Goal: Task Accomplishment & Management: Use online tool/utility

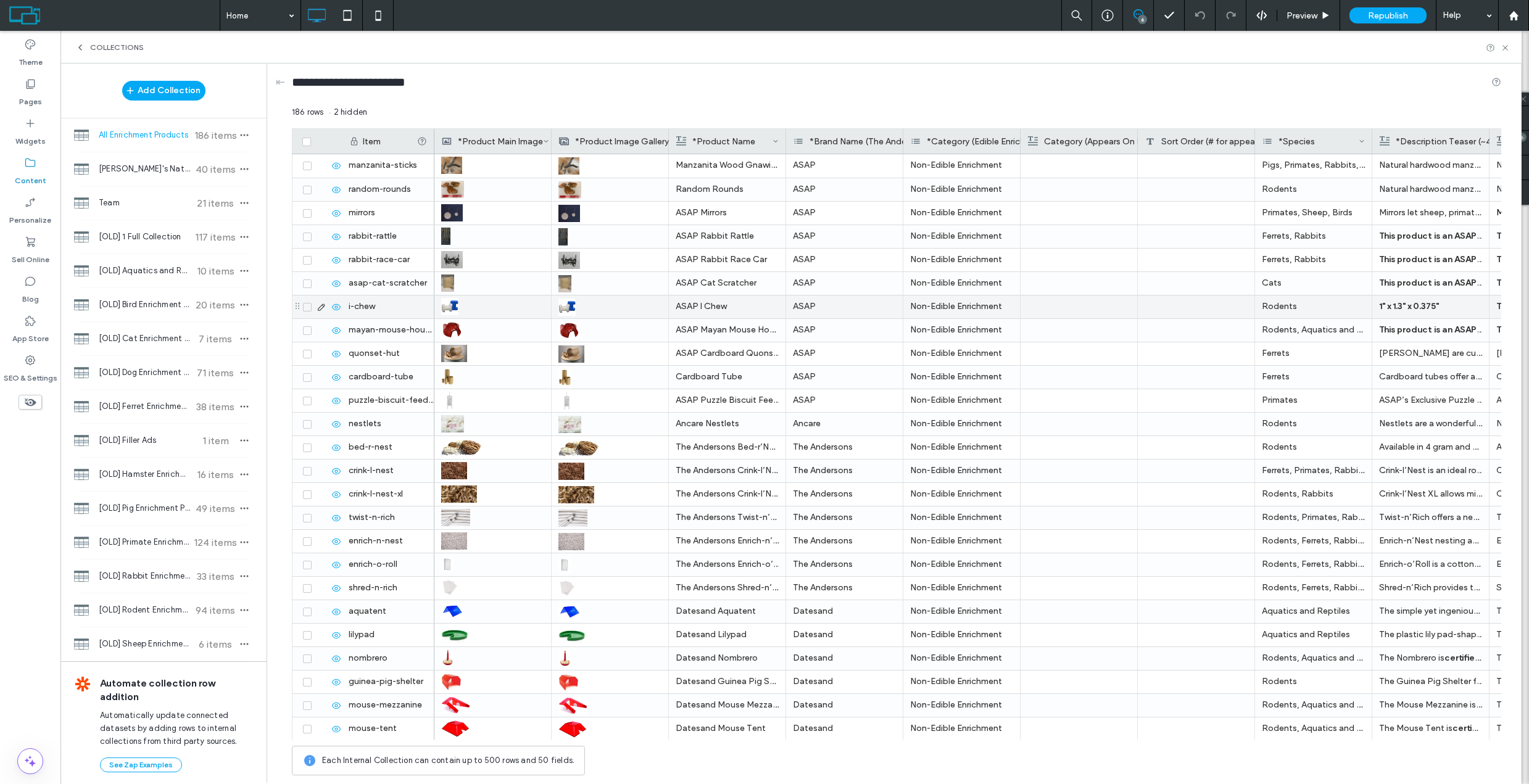
click at [324, 307] on icon at bounding box center [320, 307] width 10 height 9
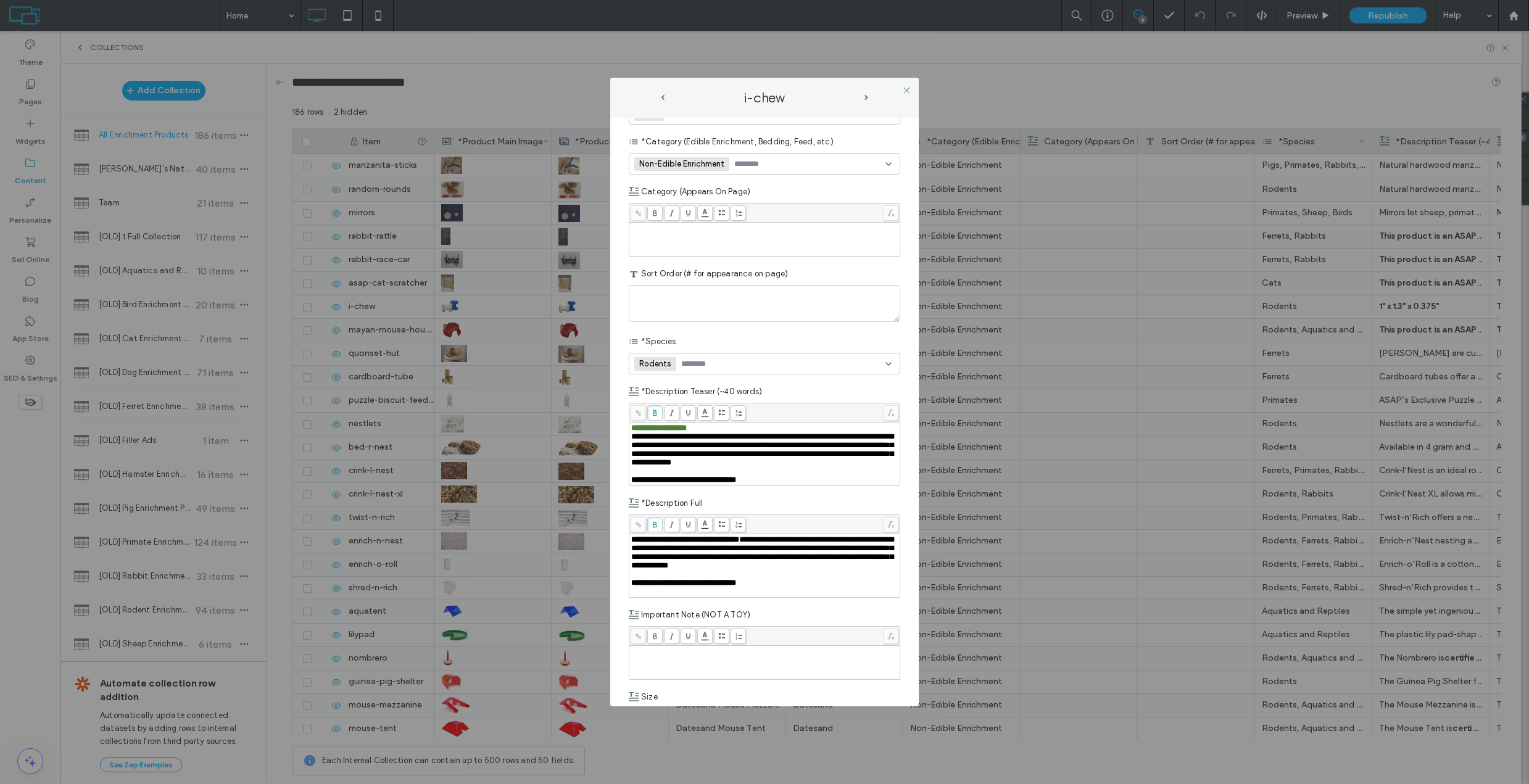
scroll to position [360, 0]
click at [658, 429] on span "**********" at bounding box center [659, 427] width 55 height 8
click at [637, 429] on span "**********" at bounding box center [657, 427] width 53 height 8
click at [771, 491] on div "**********" at bounding box center [764, 669] width 271 height 1811
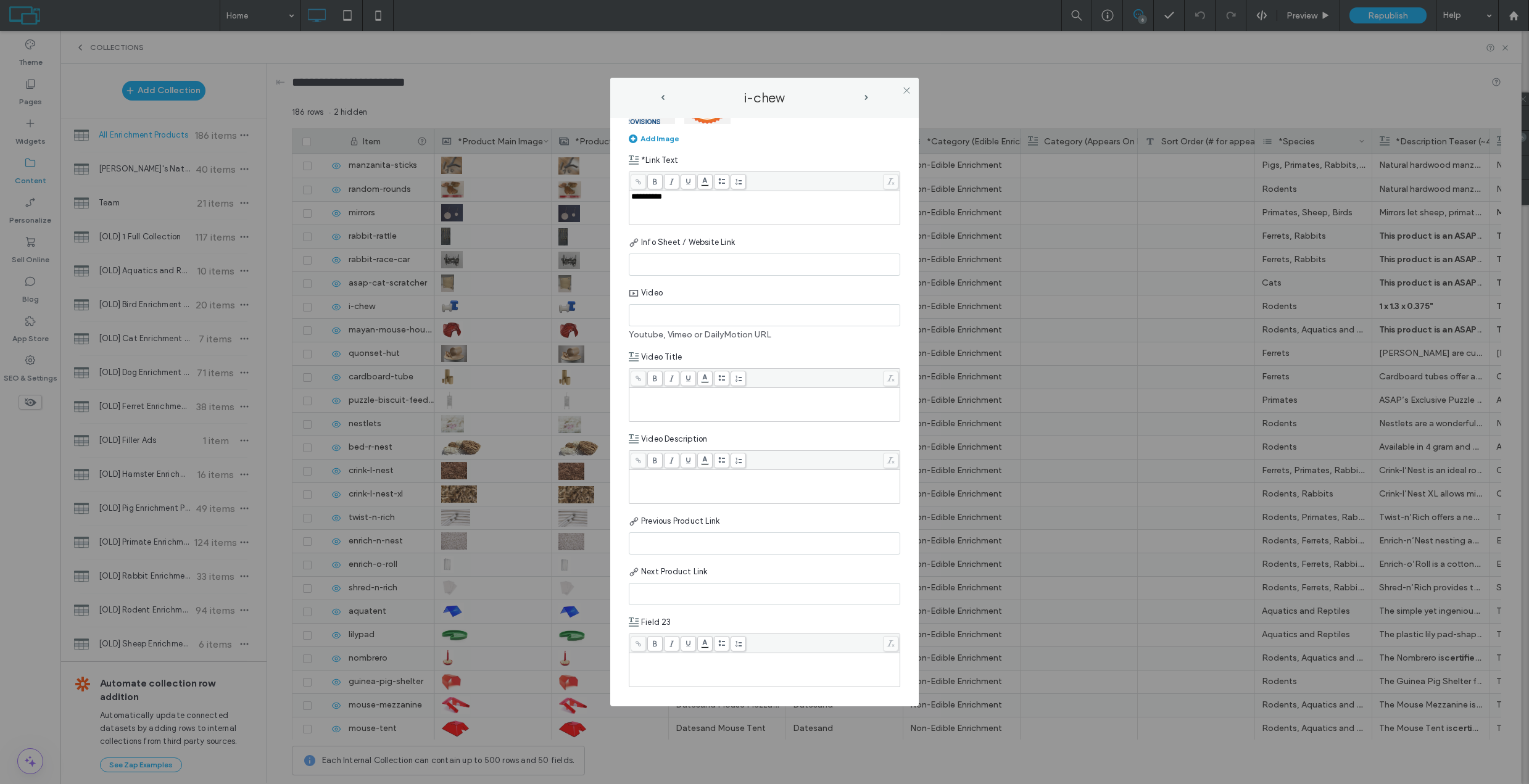
scroll to position [1256, 0]
click at [904, 86] on icon at bounding box center [906, 90] width 10 height 9
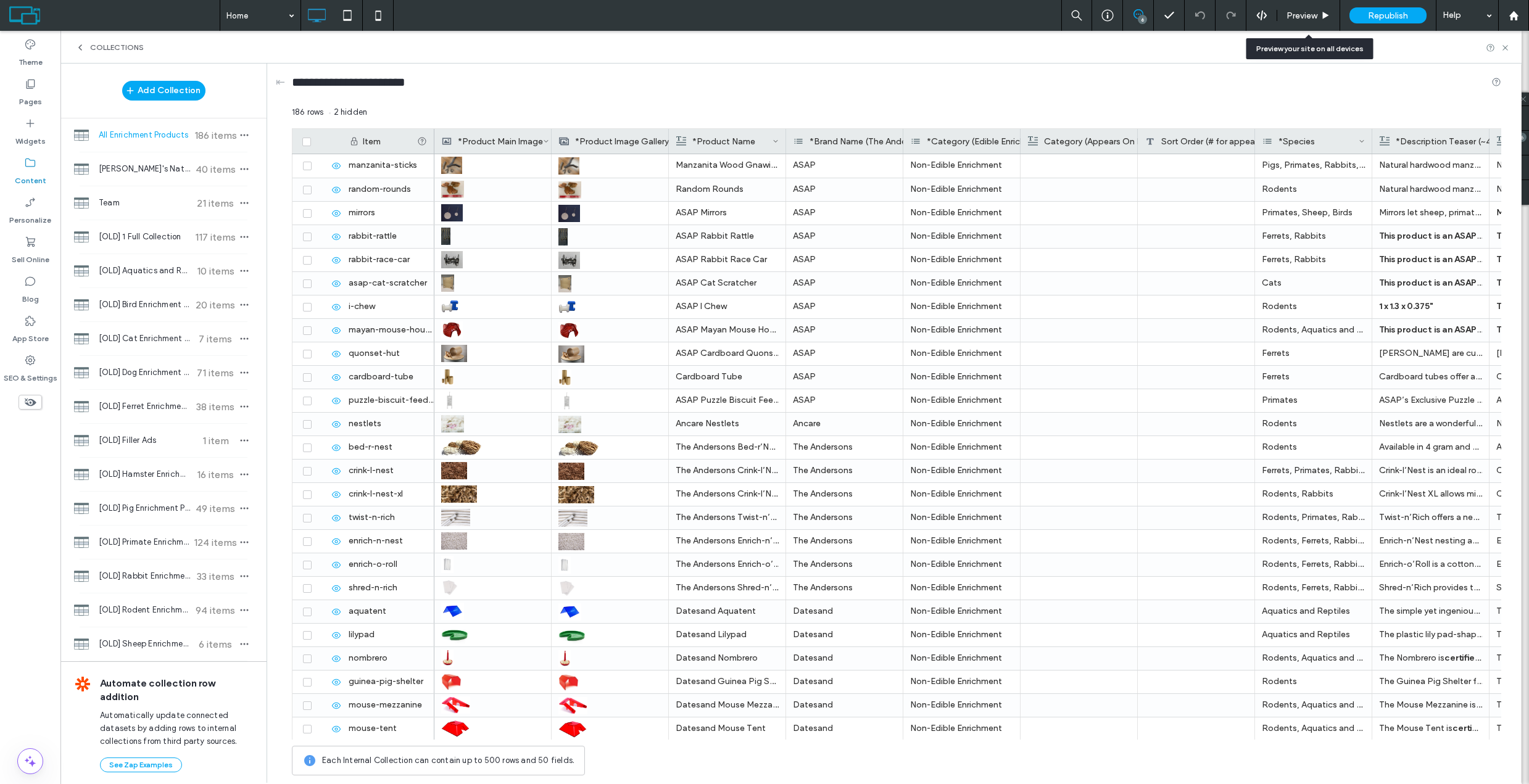
scroll to position [0, 0]
click at [1315, 16] on span "Preview" at bounding box center [1303, 16] width 31 height 10
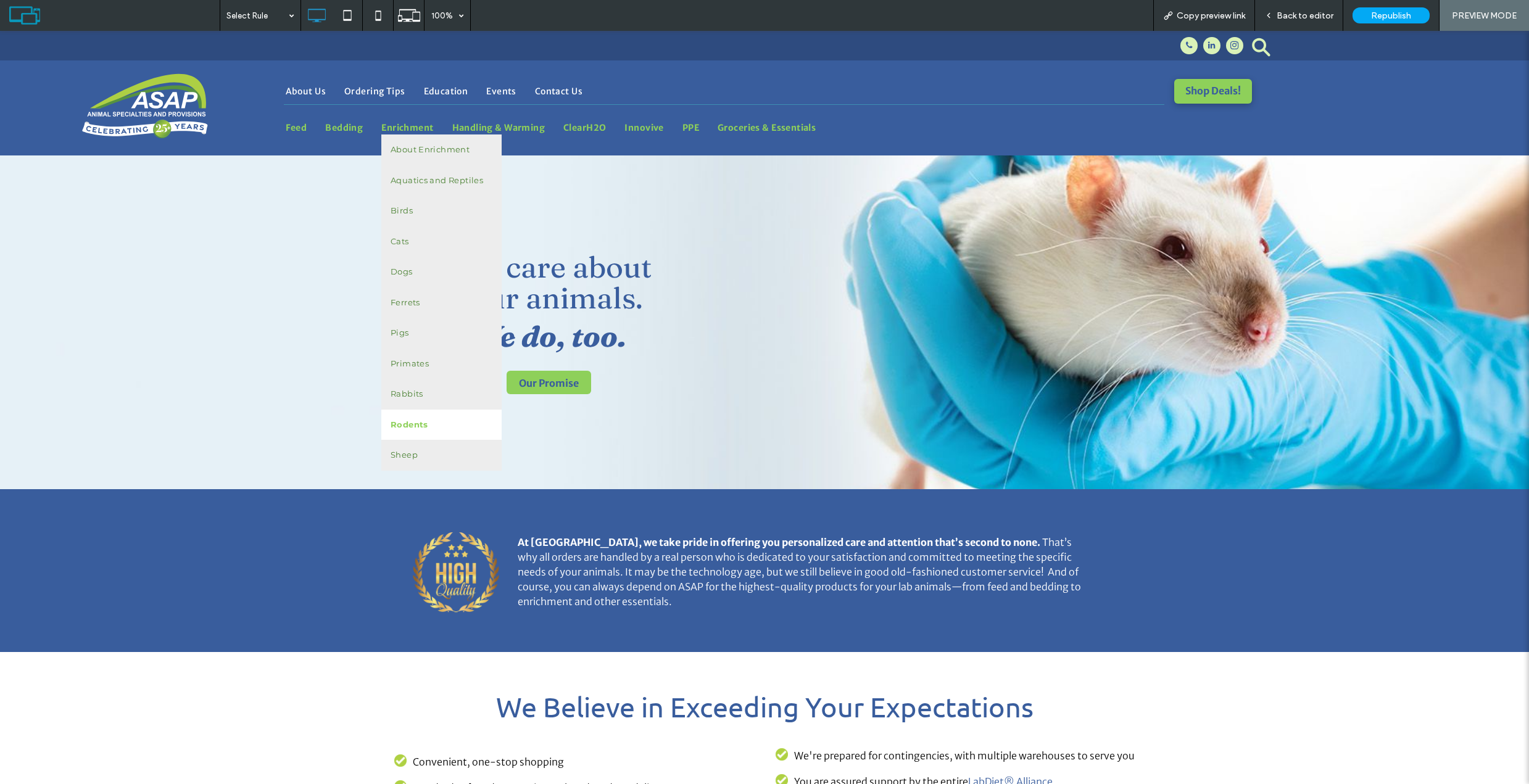
click at [405, 428] on link "Rodents" at bounding box center [441, 425] width 120 height 31
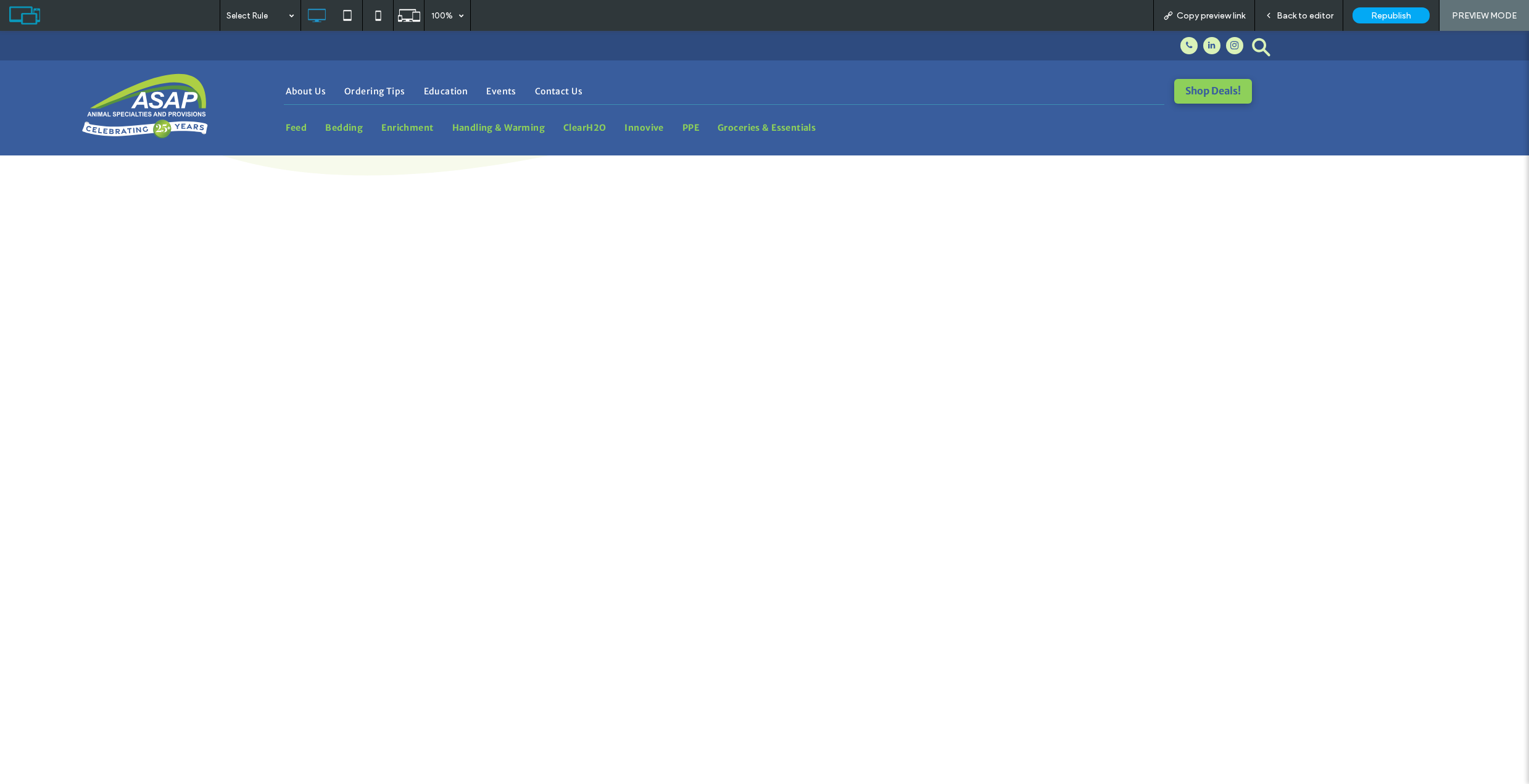
scroll to position [655, 0]
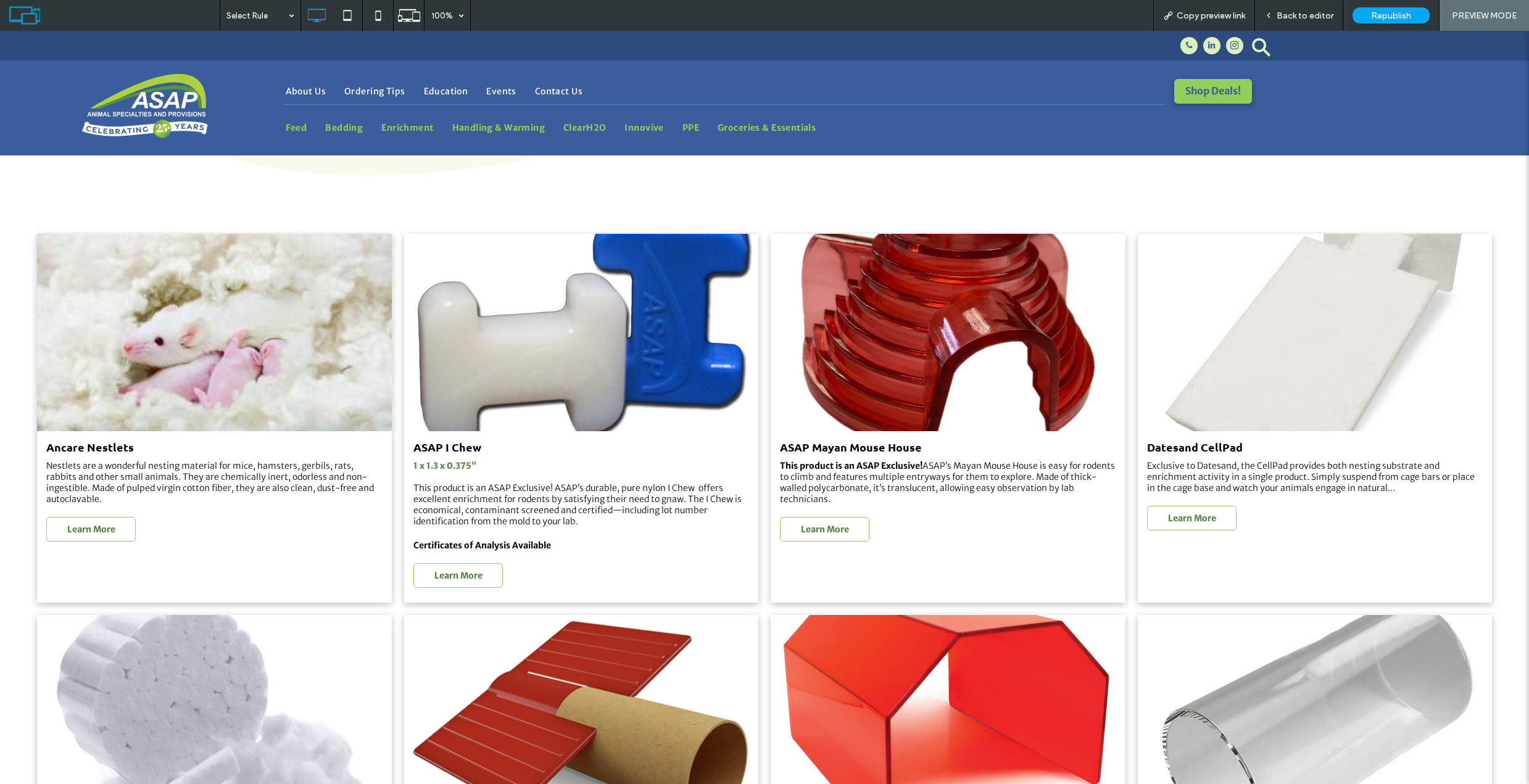
click at [622, 376] on link at bounding box center [581, 332] width 355 height 198
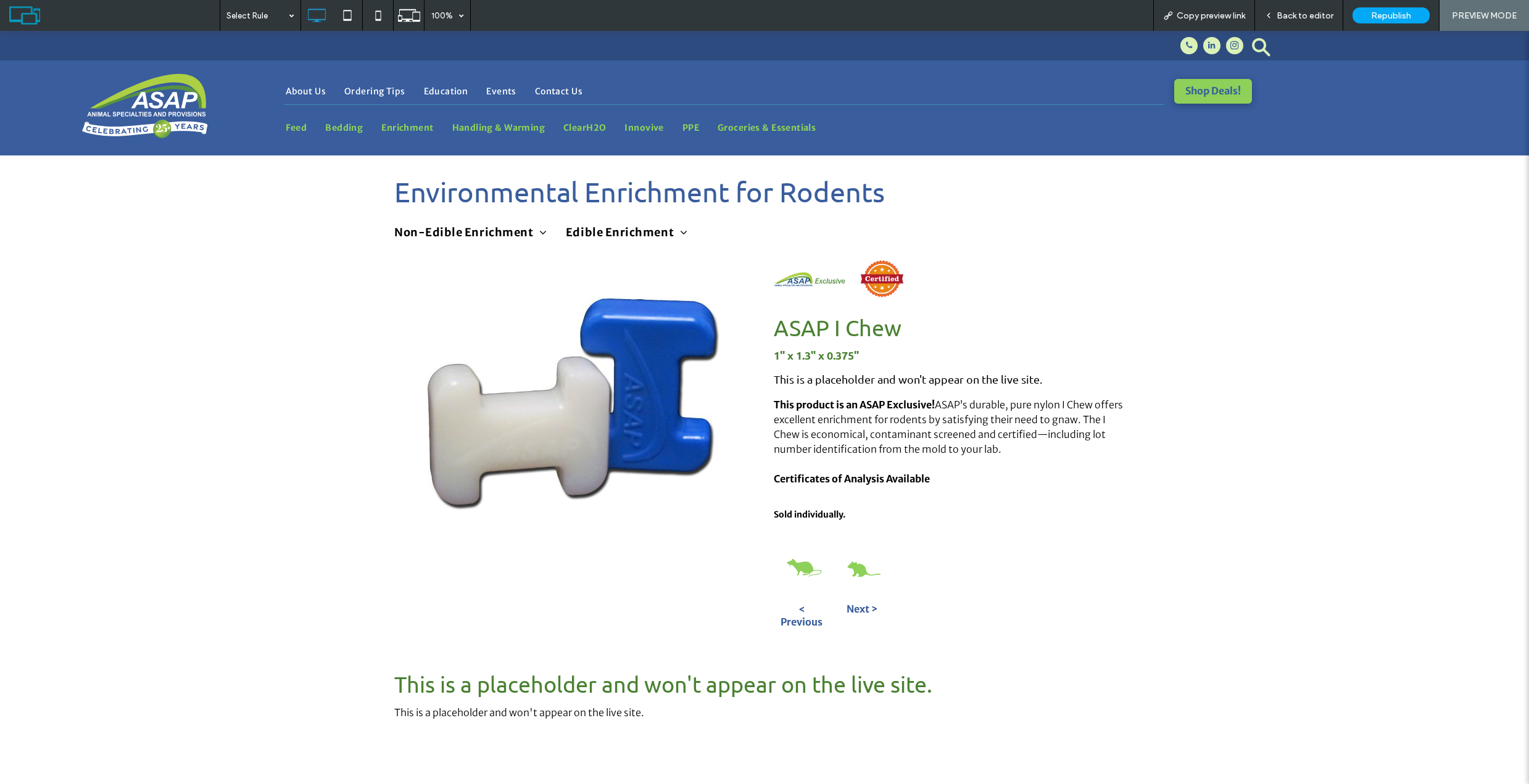
click at [1303, 20] on span "Back to editor" at bounding box center [1305, 16] width 57 height 10
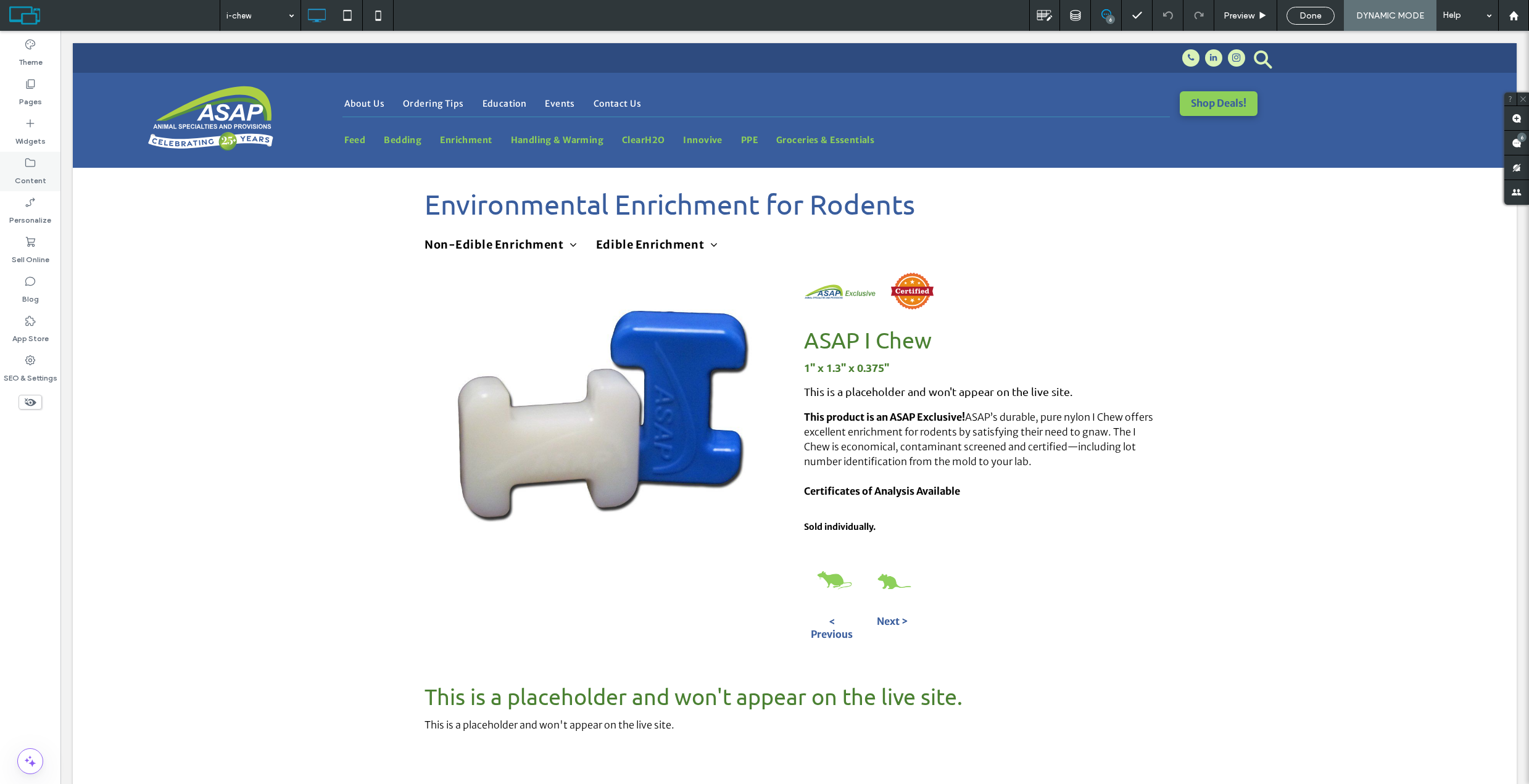
click at [39, 172] on label "Content" at bounding box center [30, 178] width 31 height 17
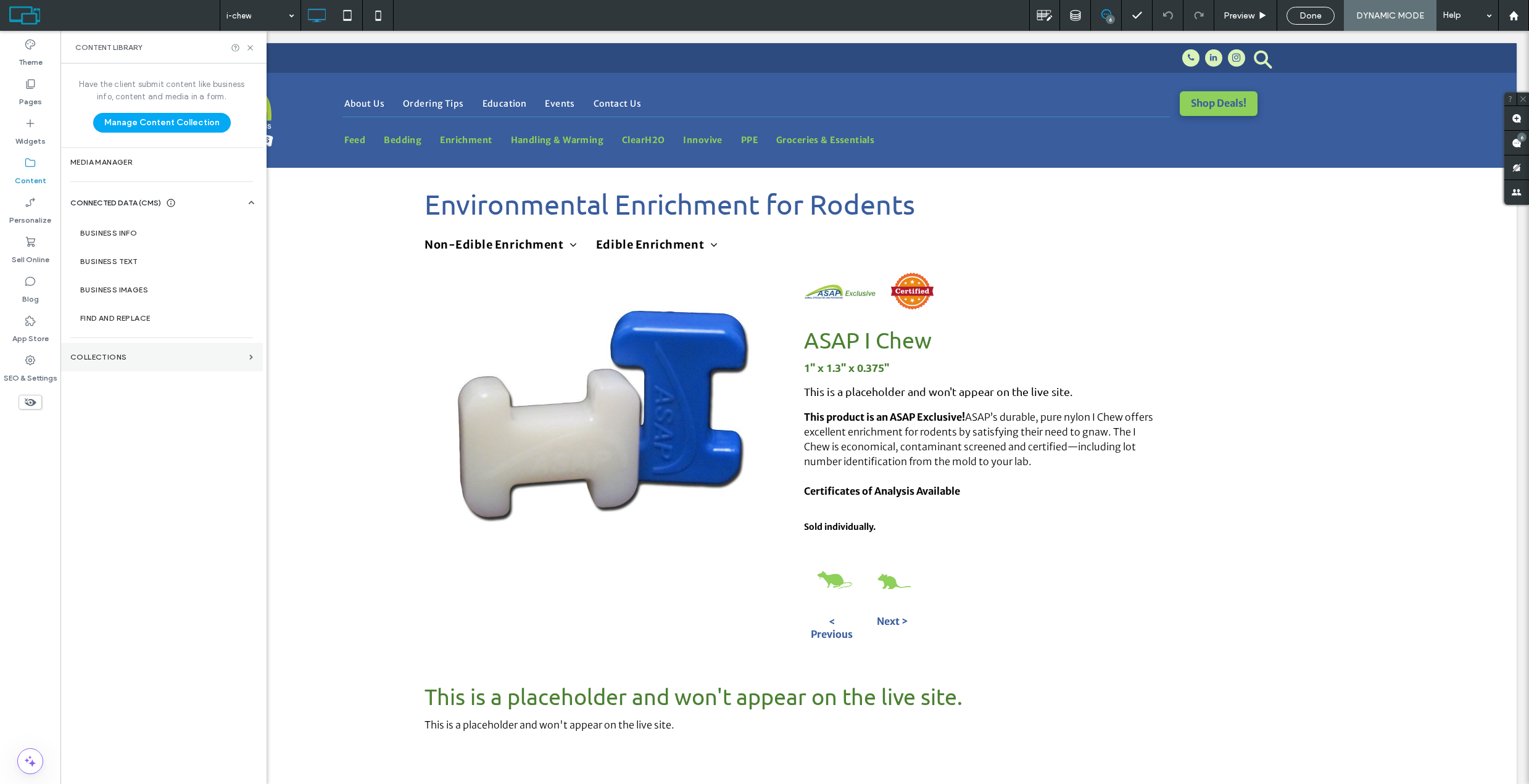
click at [133, 353] on label "Collections" at bounding box center [156, 357] width 174 height 9
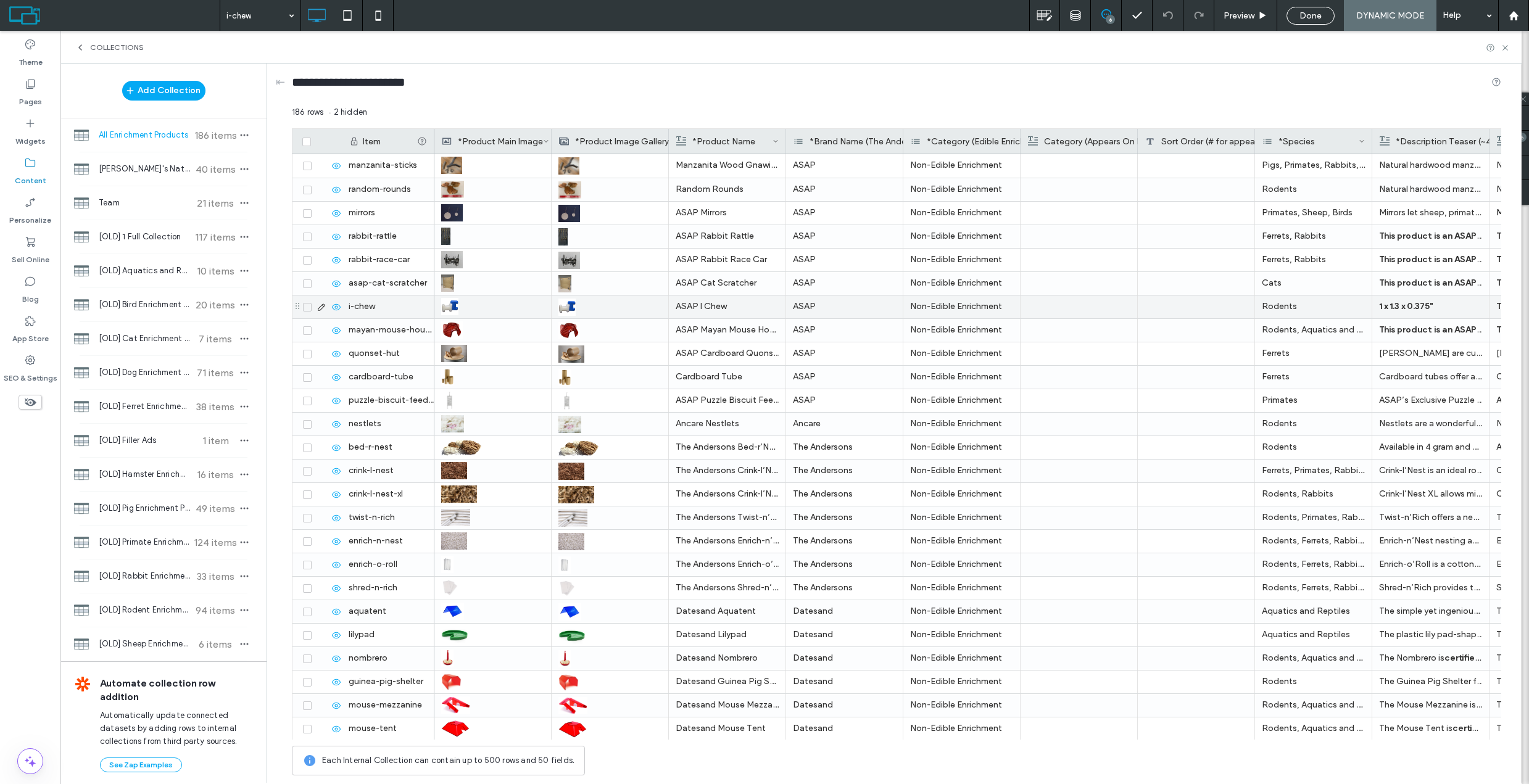
click at [322, 307] on icon at bounding box center [320, 307] width 10 height 9
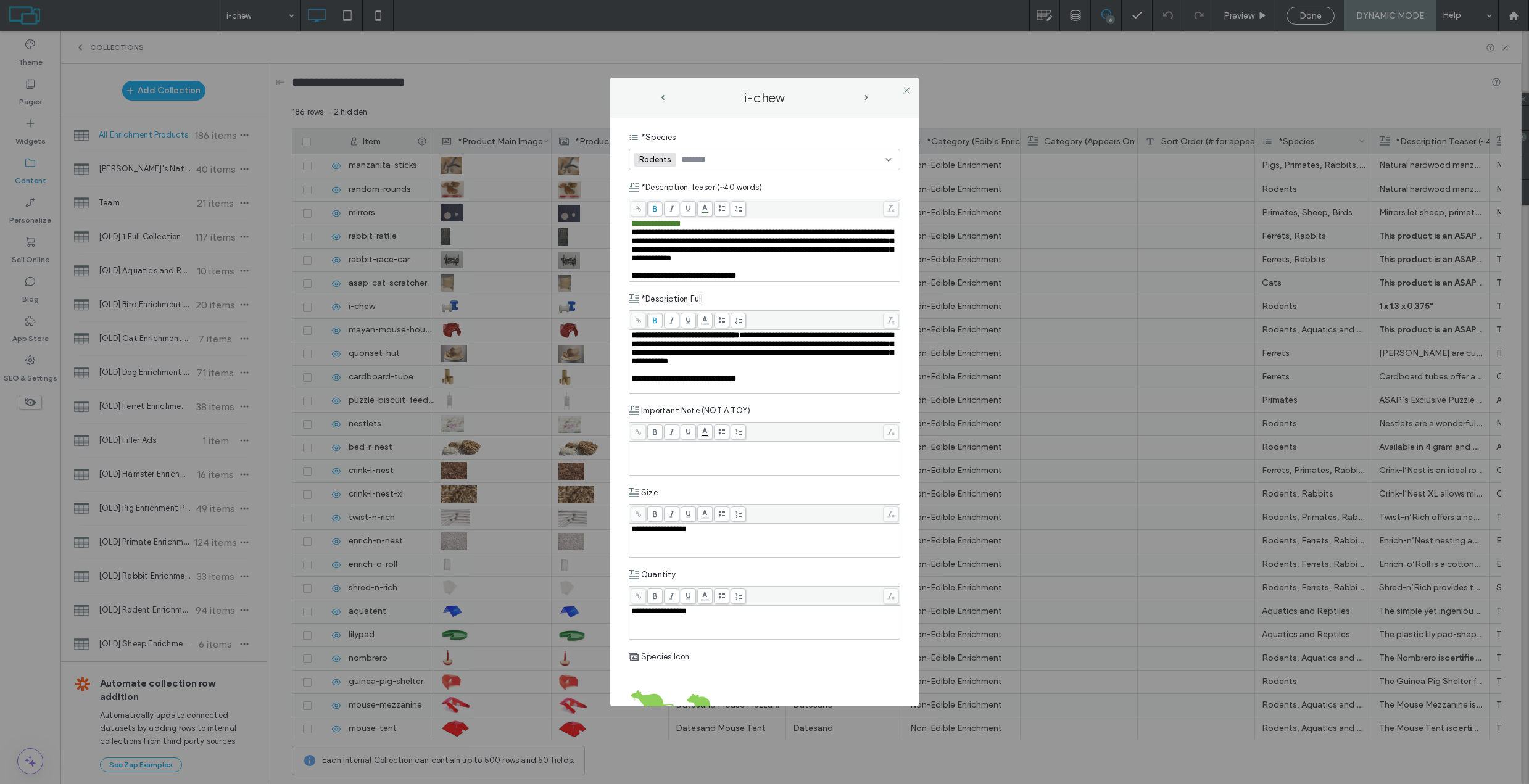
scroll to position [616, 0]
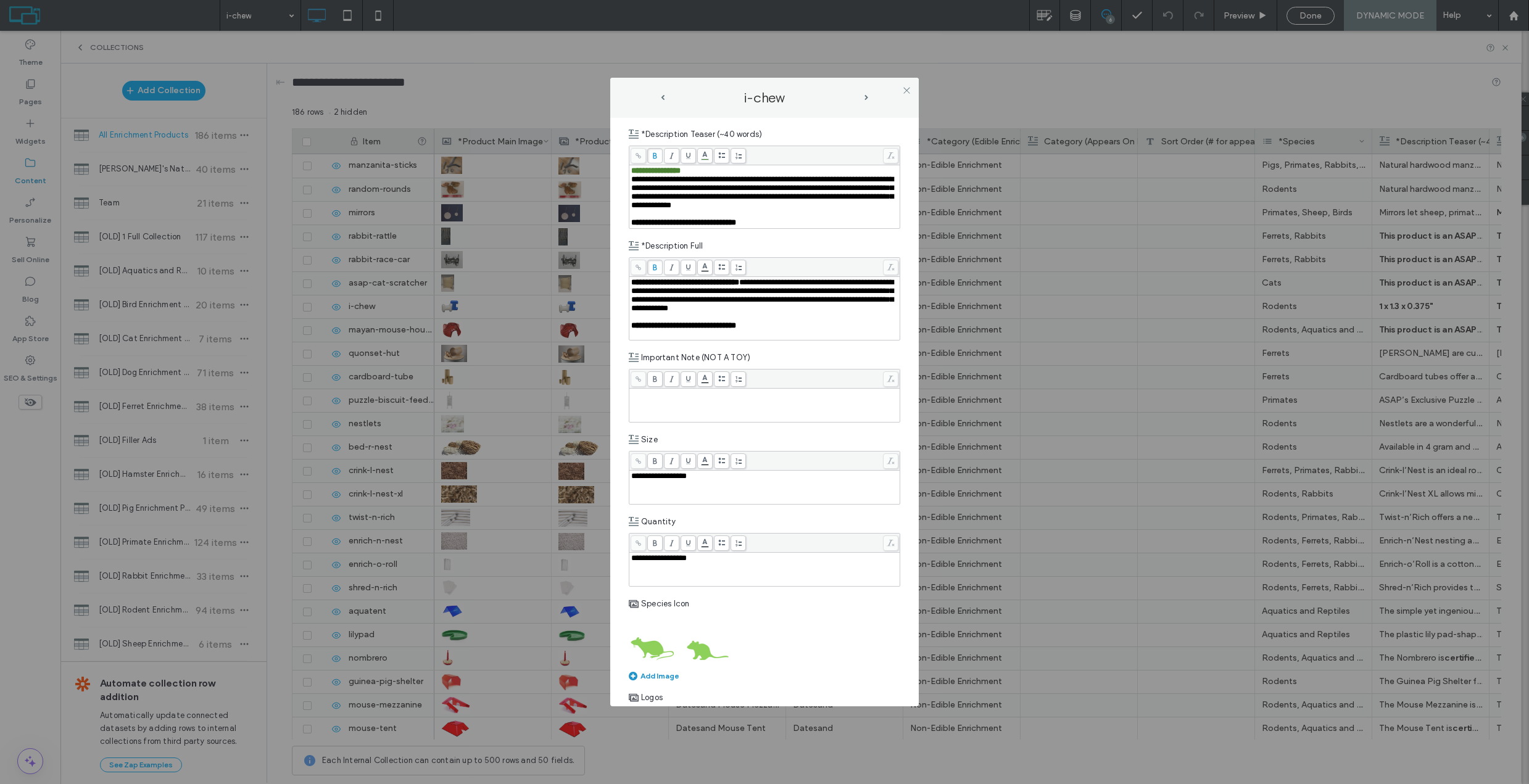
click at [655, 480] on span "**********" at bounding box center [659, 476] width 55 height 8
click at [637, 480] on span "**********" at bounding box center [657, 476] width 53 height 8
click at [735, 492] on div "**********" at bounding box center [764, 488] width 267 height 31
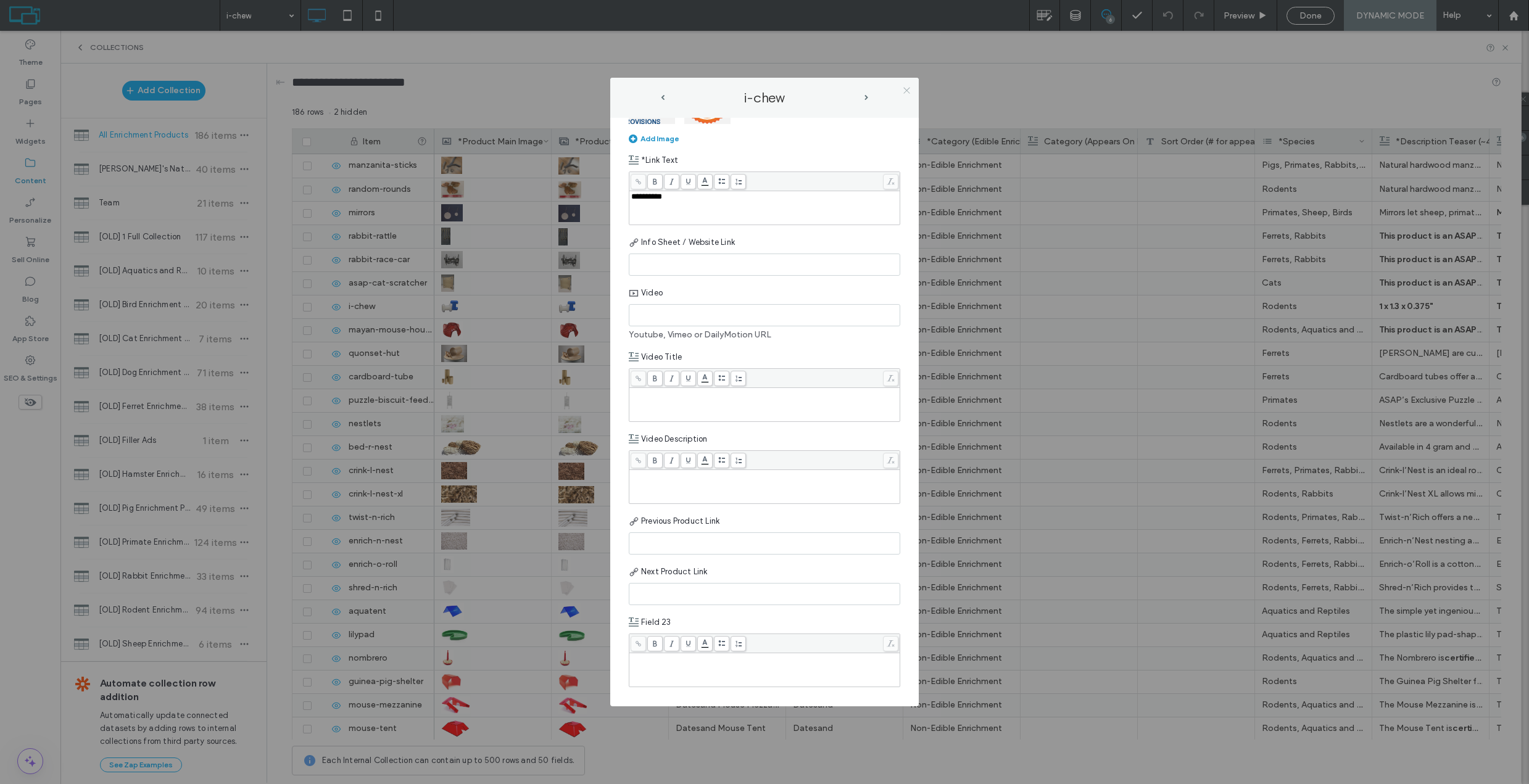
scroll to position [1256, 0]
drag, startPoint x: 904, startPoint y: 88, endPoint x: 1069, endPoint y: 55, distance: 168.3
click at [905, 88] on icon at bounding box center [906, 90] width 10 height 9
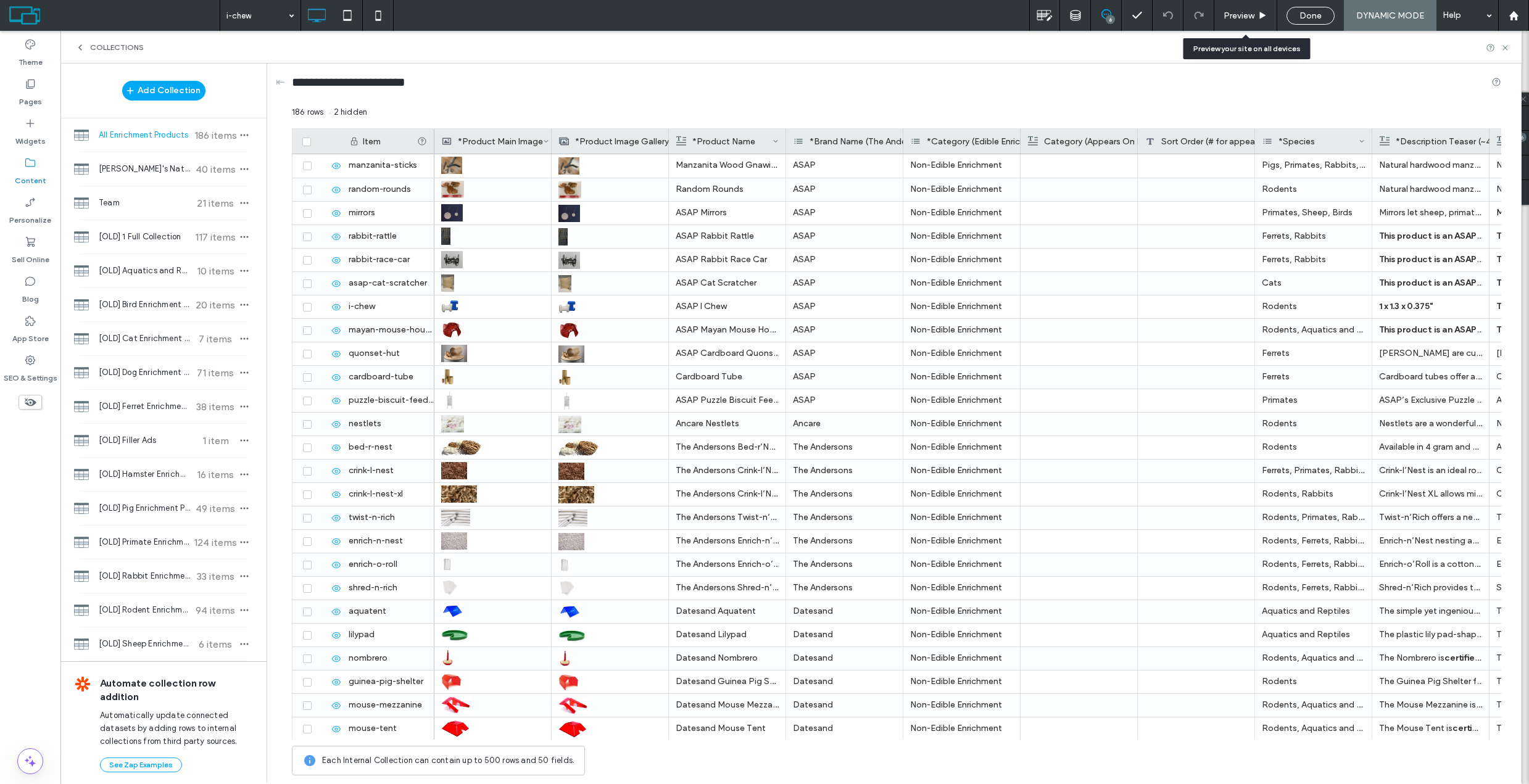
click at [1233, 17] on span "Preview" at bounding box center [1240, 16] width 31 height 10
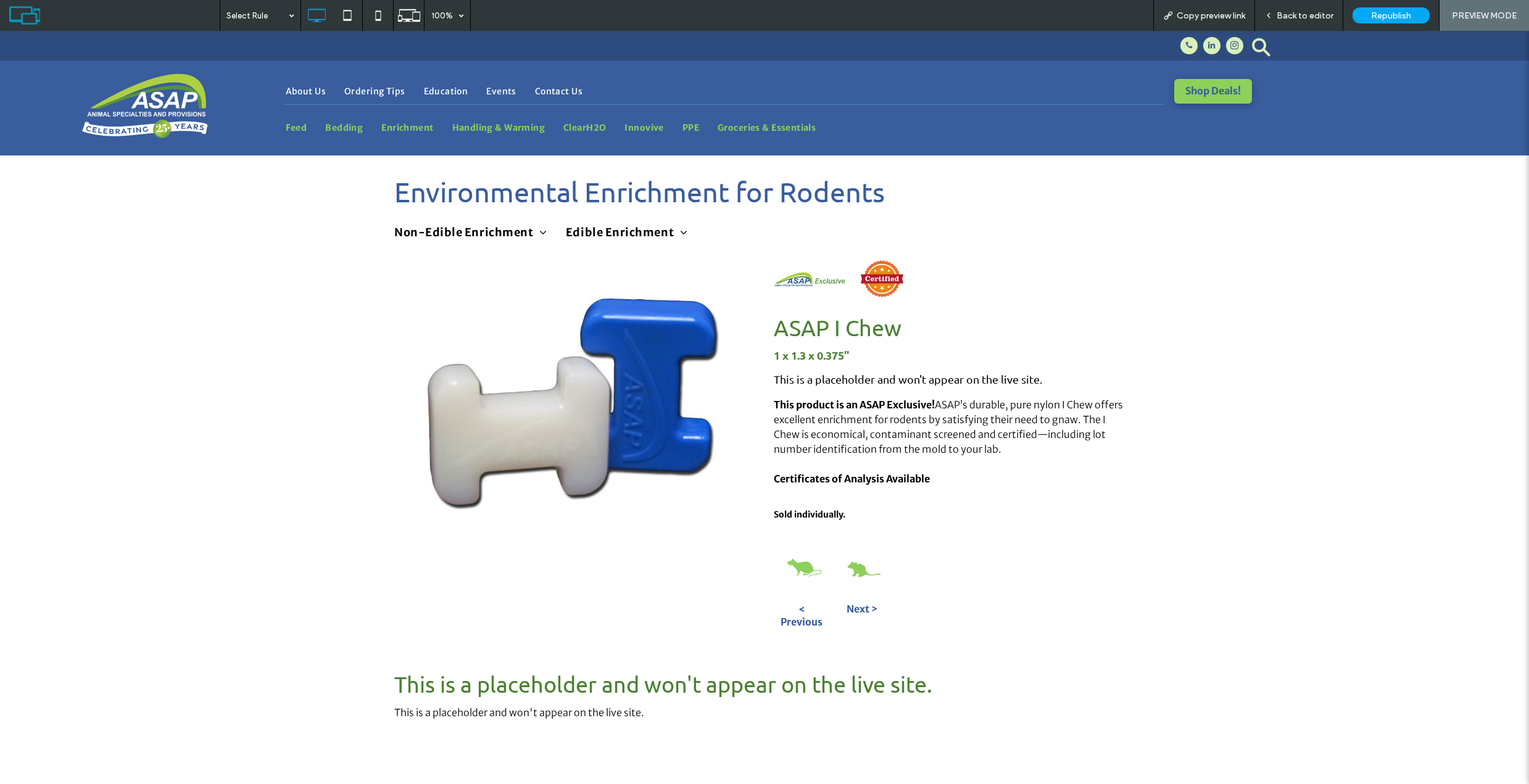
click at [1298, 16] on span "Back to editor" at bounding box center [1305, 16] width 57 height 10
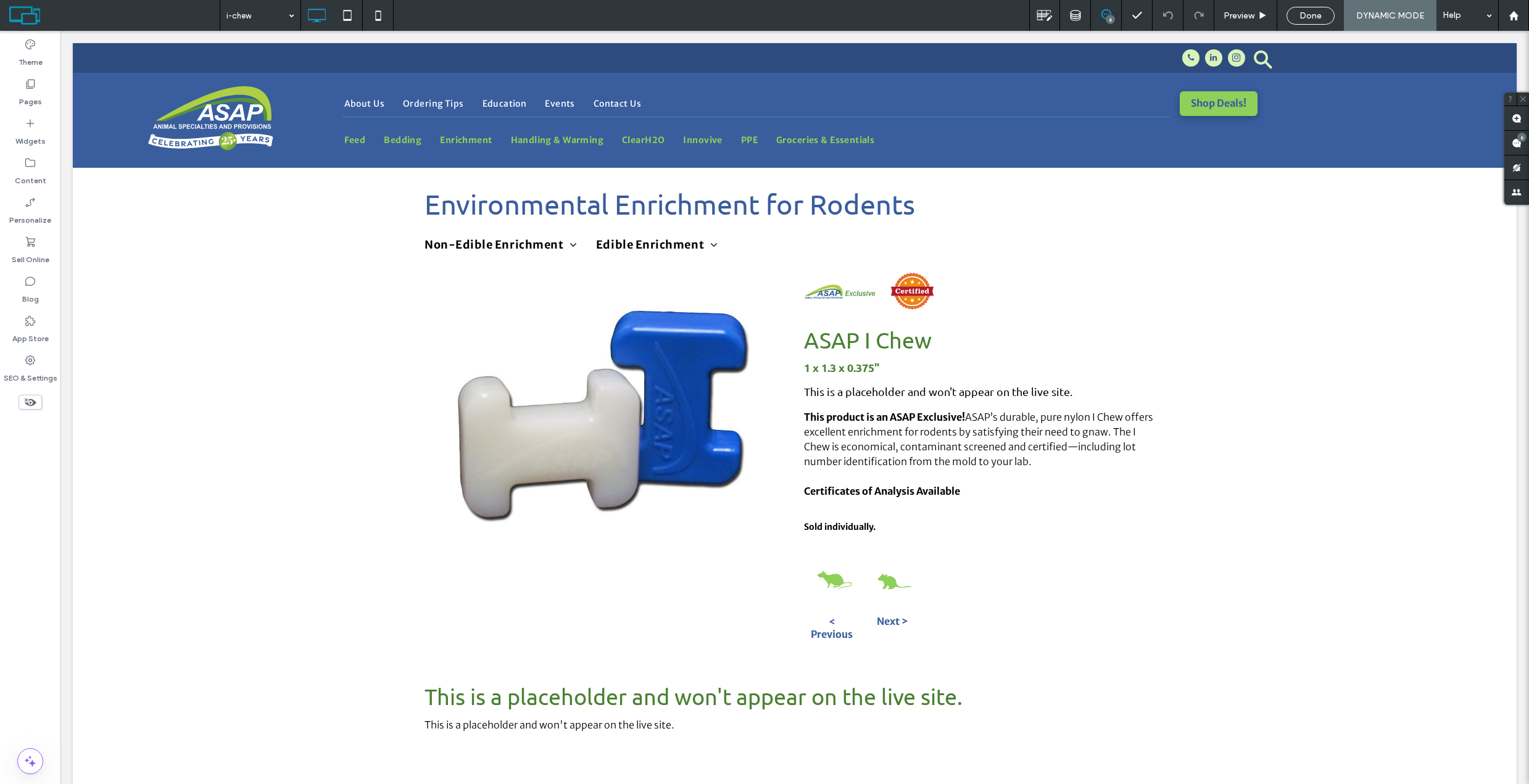
click at [1322, 20] on span "Done" at bounding box center [1311, 16] width 22 height 10
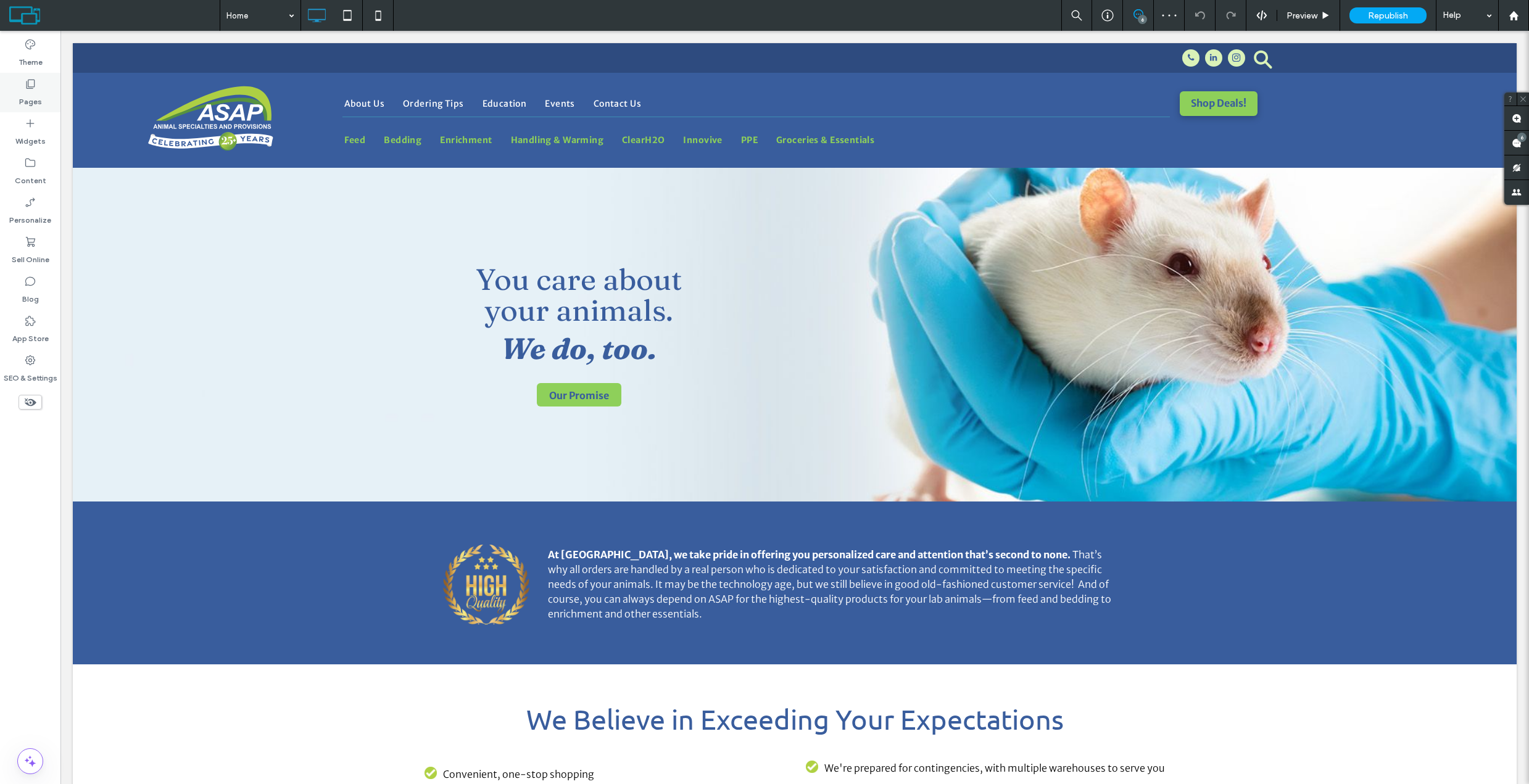
click at [30, 89] on use at bounding box center [31, 84] width 9 height 9
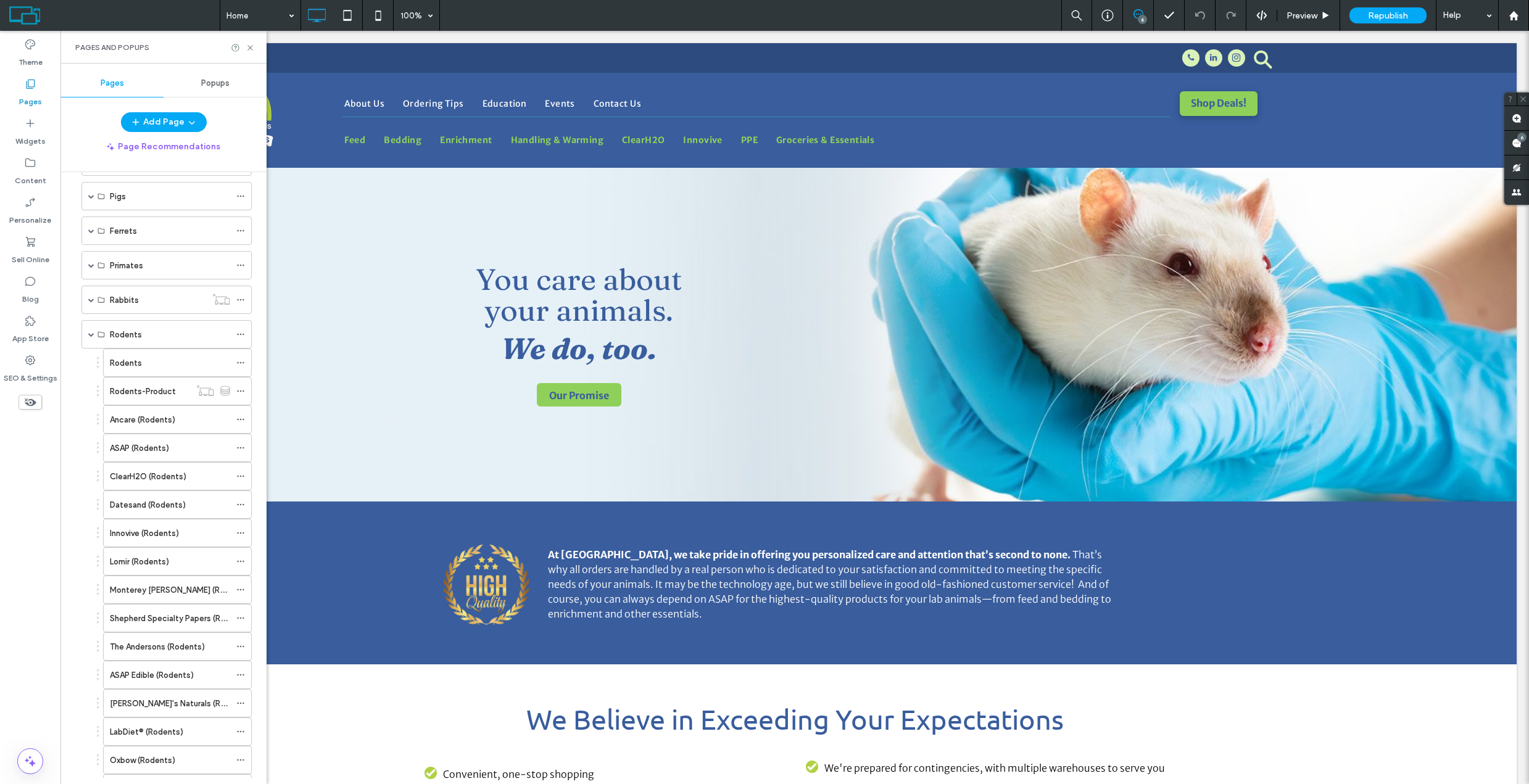
scroll to position [802, 0]
click at [157, 390] on label "Rodents-Product" at bounding box center [143, 395] width 66 height 22
click at [250, 48] on icon at bounding box center [250, 47] width 10 height 9
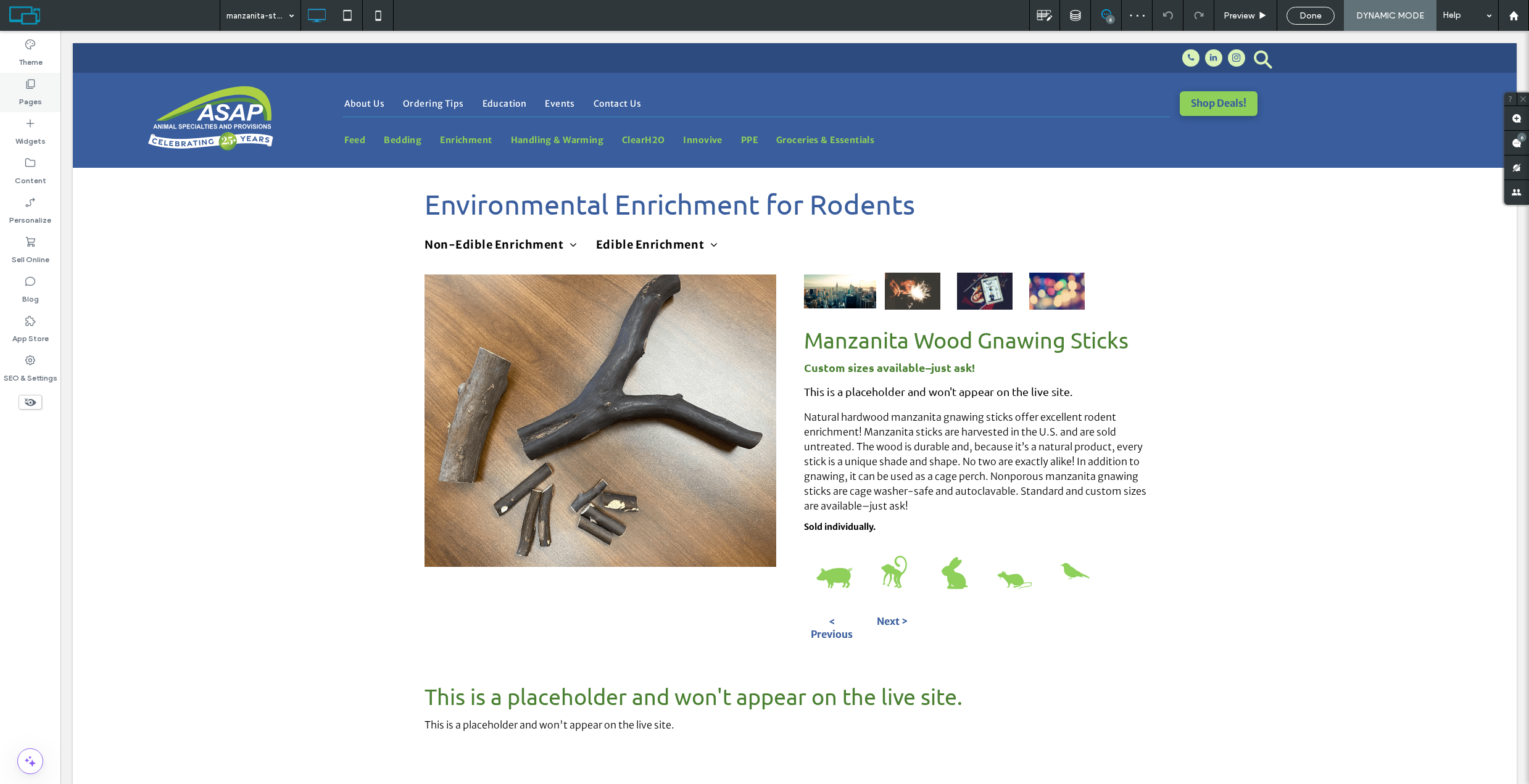
click at [42, 85] on div "Pages" at bounding box center [30, 92] width 60 height 40
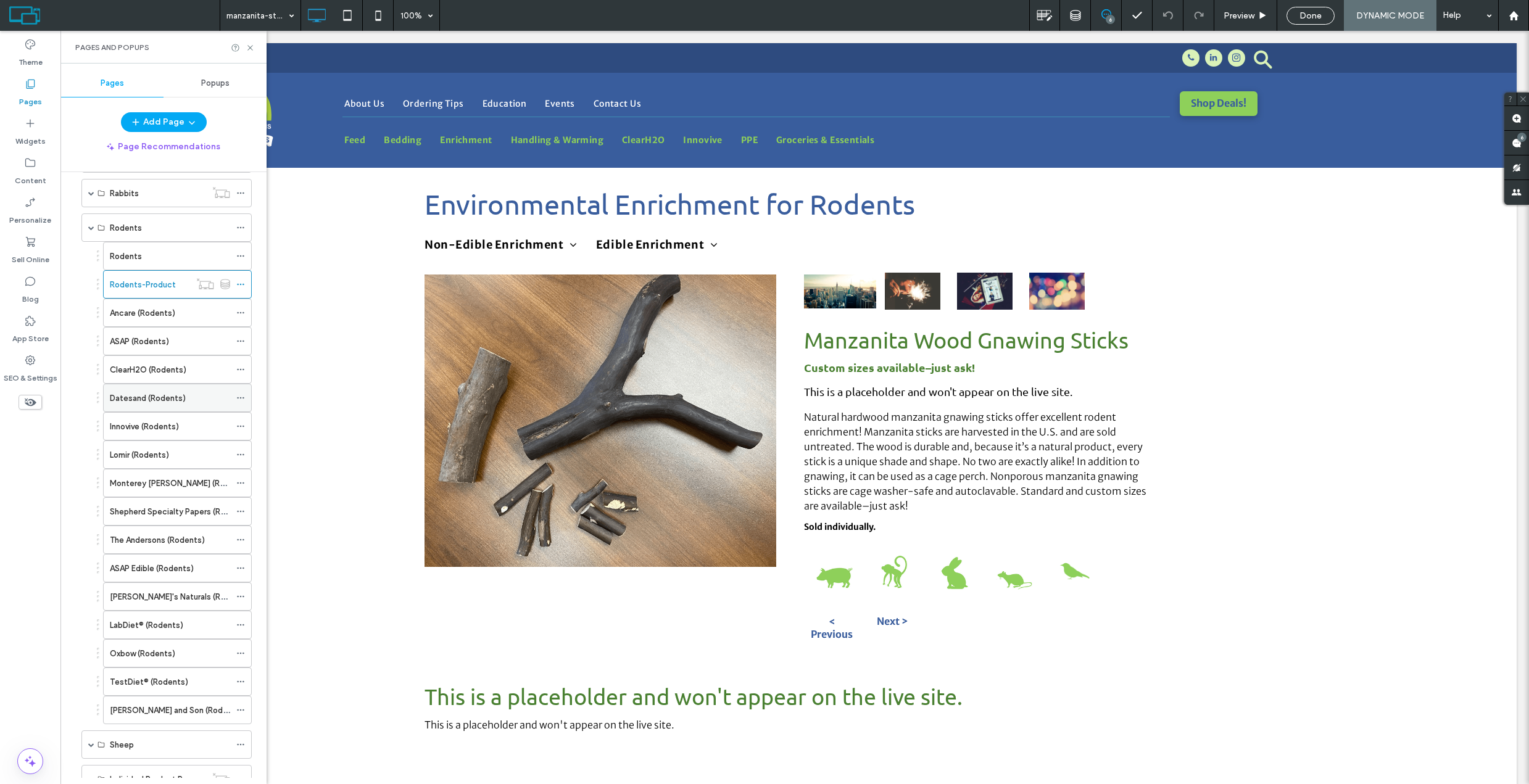
scroll to position [910, 0]
click at [152, 336] on label "ASAP (Rodents)" at bounding box center [139, 344] width 60 height 22
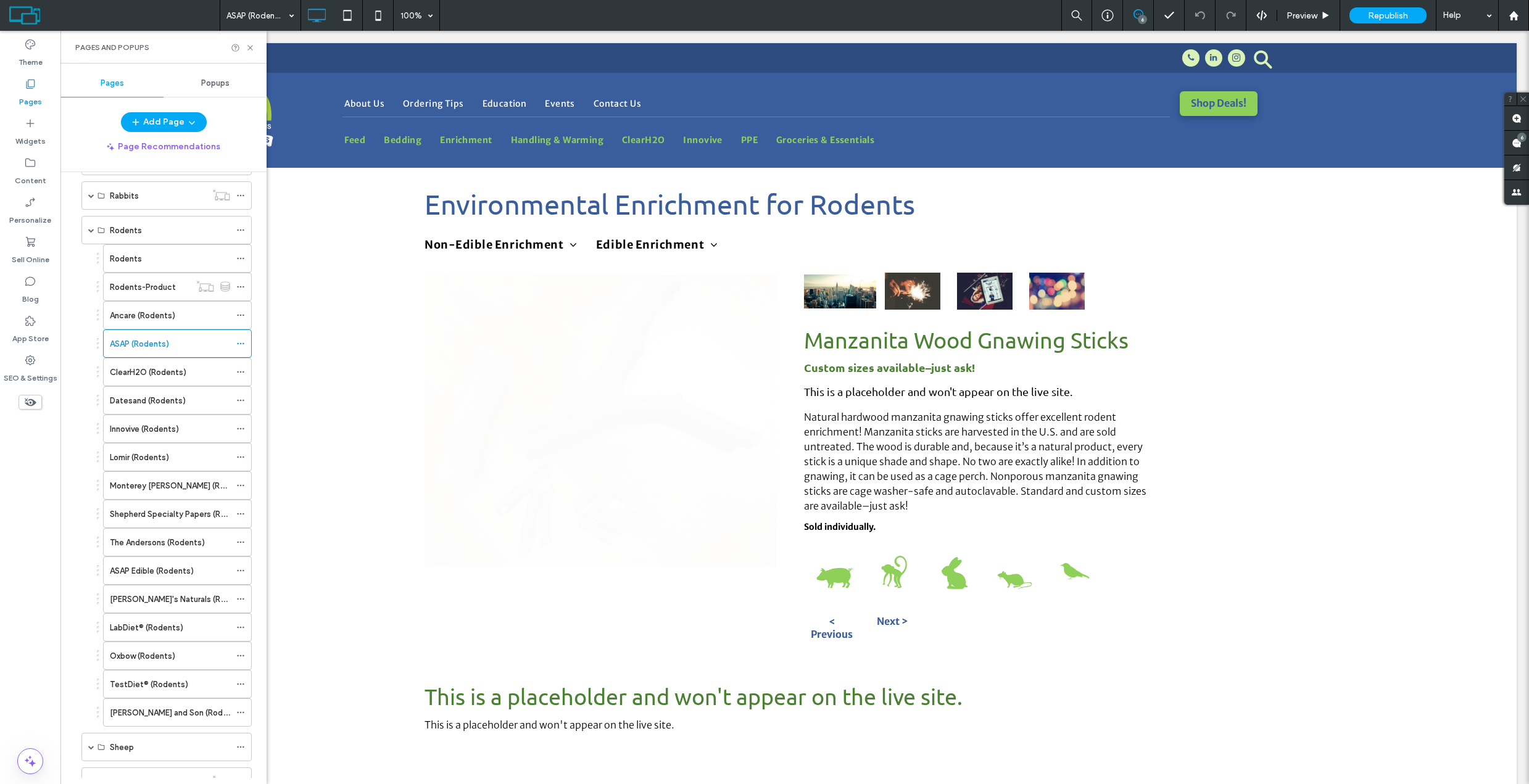
scroll to position [913, 0]
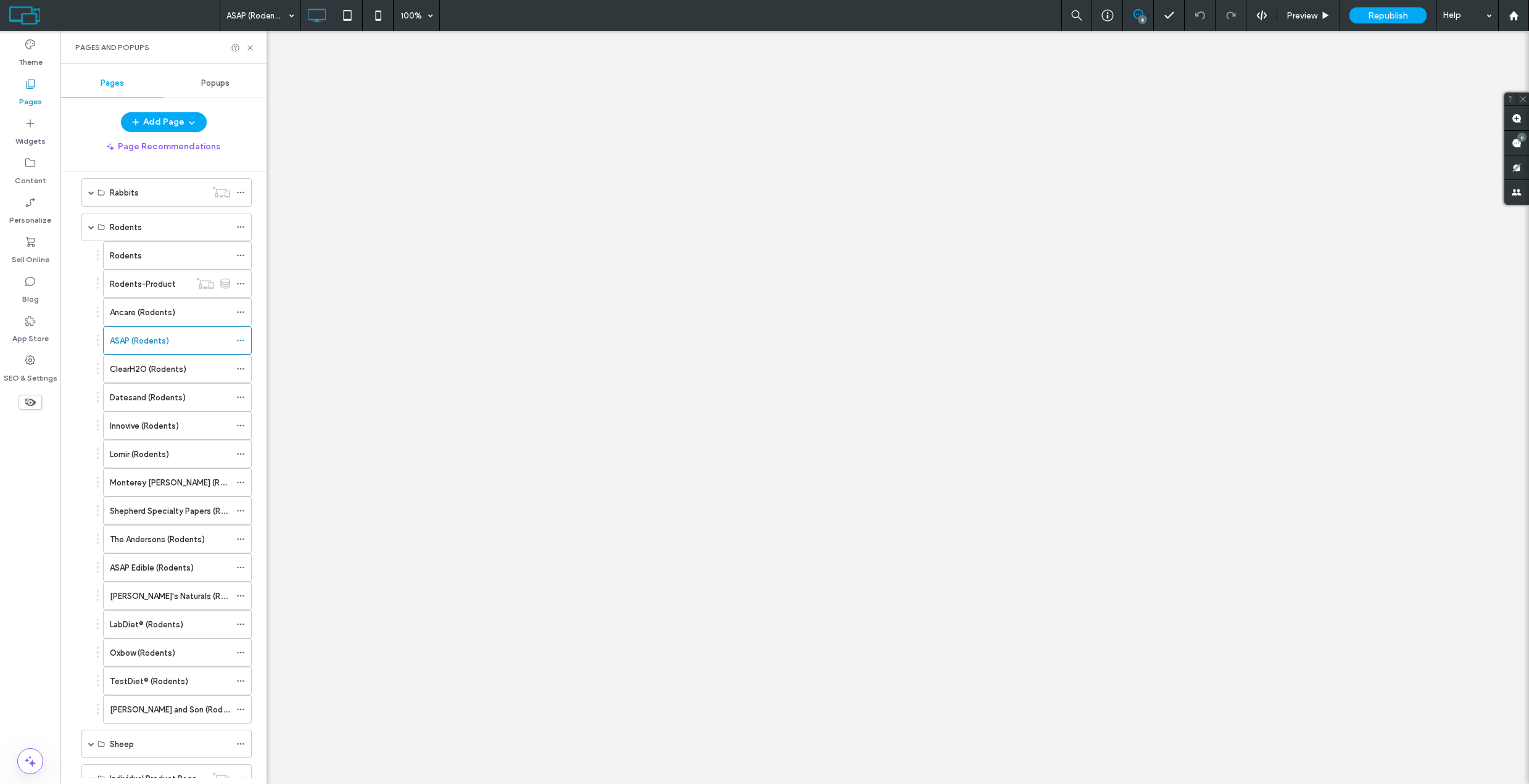
click at [246, 48] on icon at bounding box center [250, 47] width 10 height 9
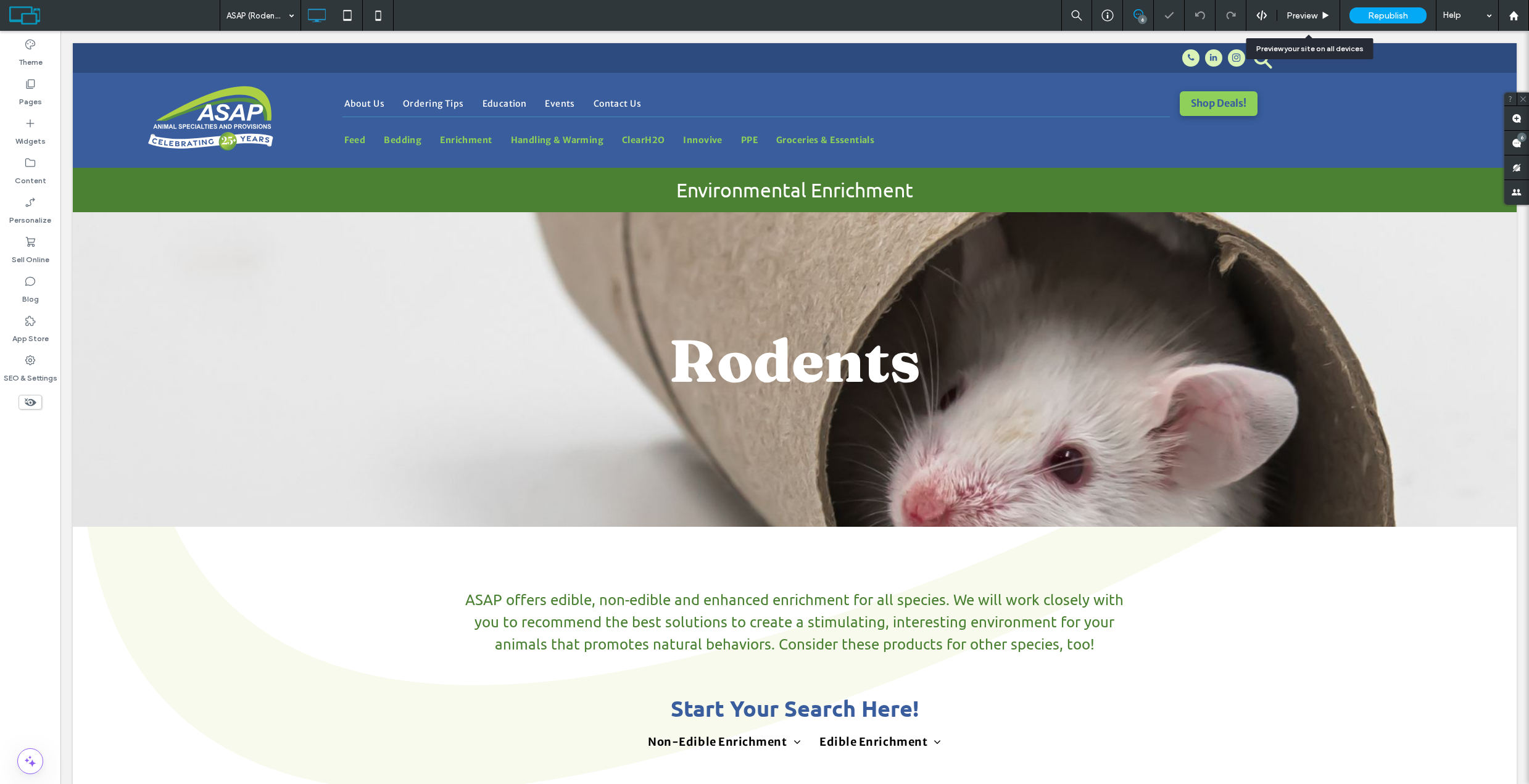
click at [1300, 14] on span "Preview" at bounding box center [1303, 16] width 31 height 10
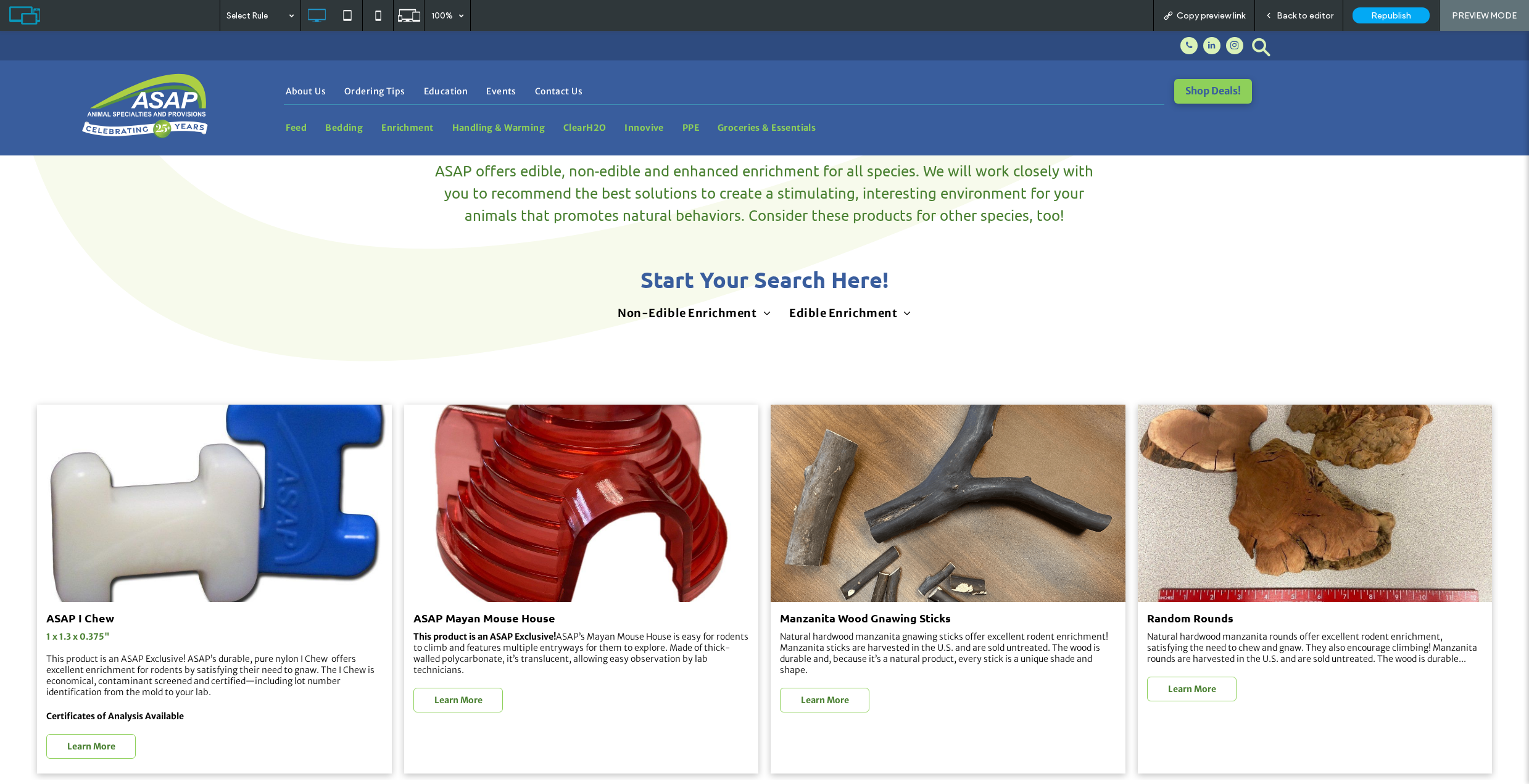
scroll to position [556, 0]
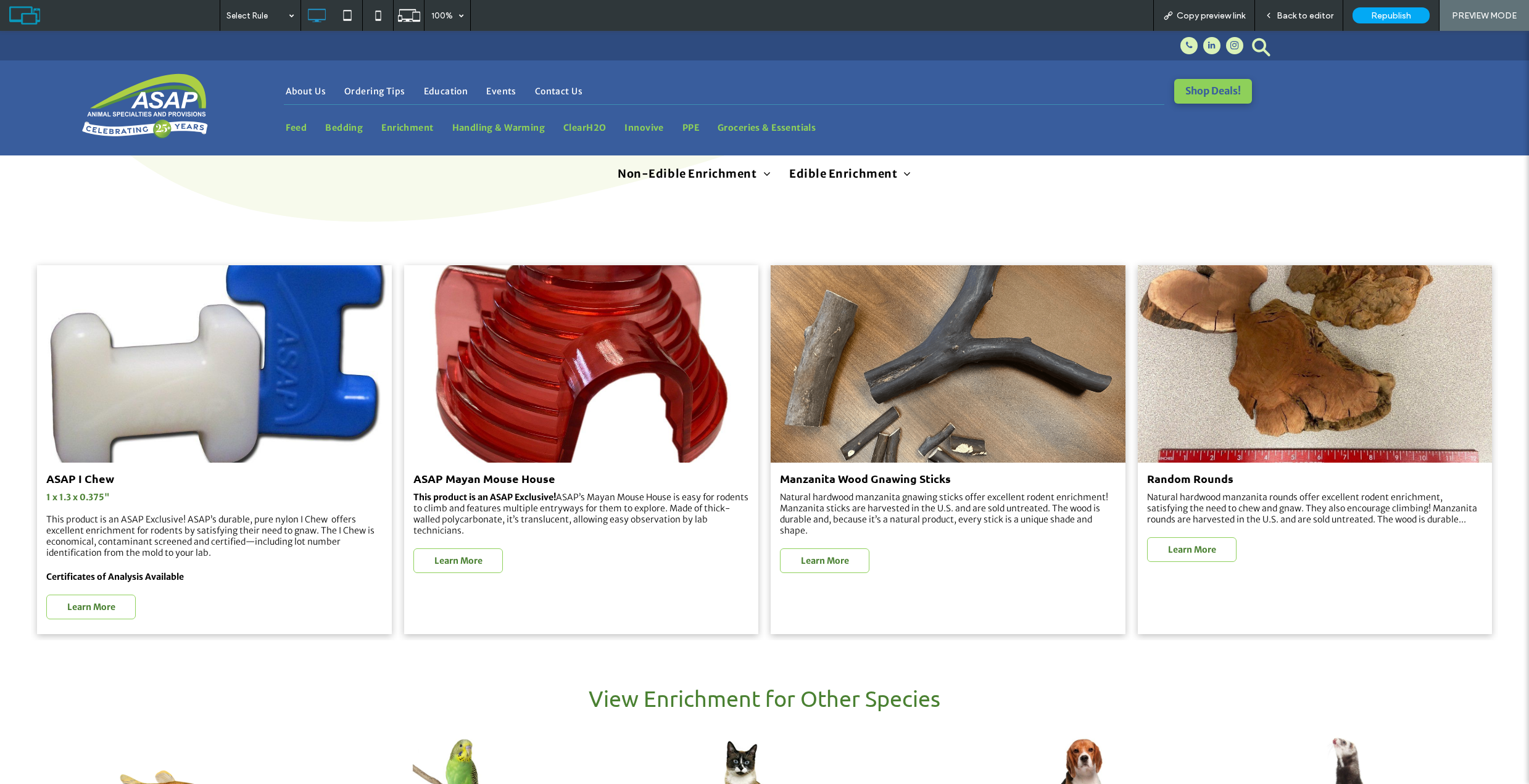
click at [289, 390] on link at bounding box center [214, 364] width 355 height 198
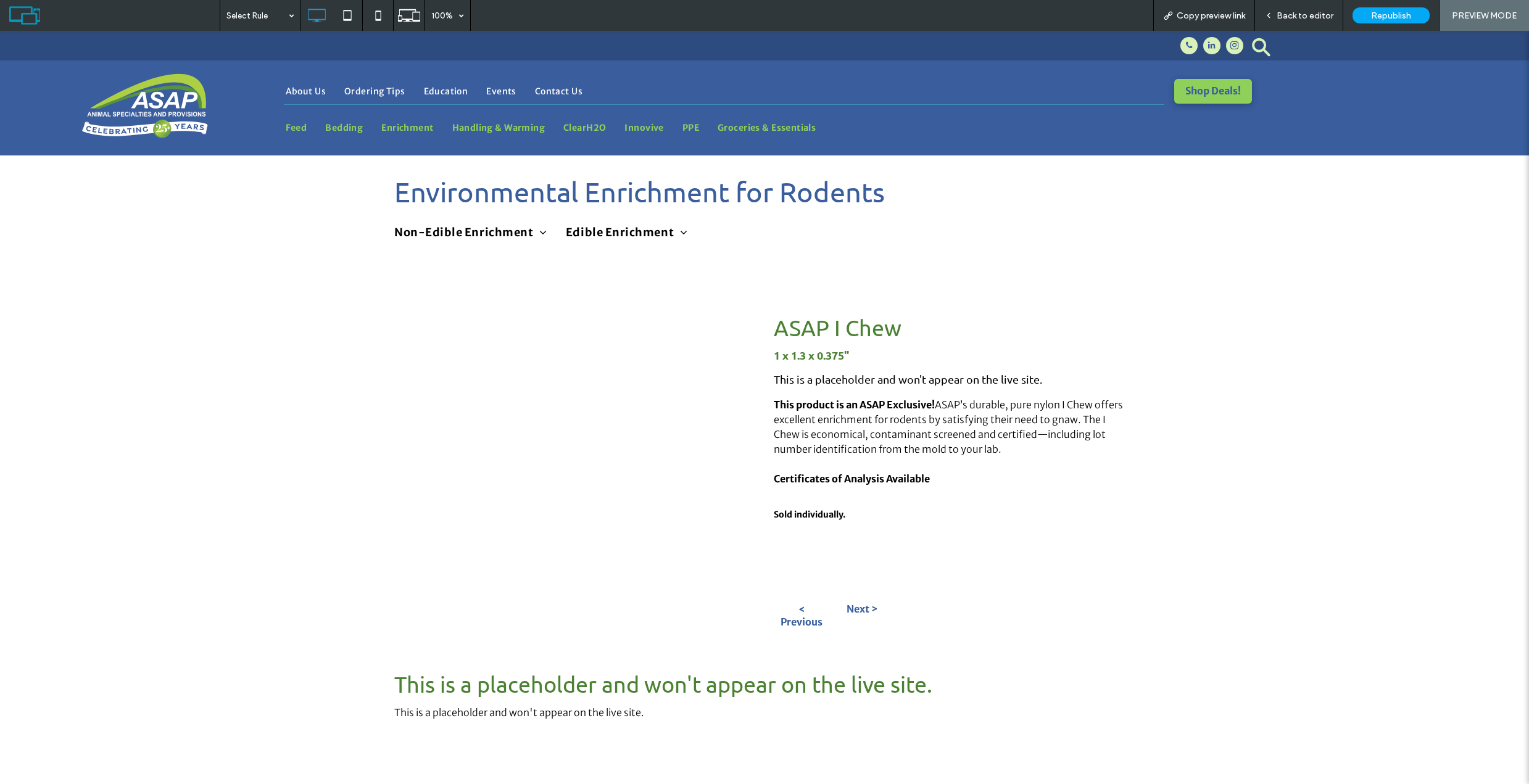
click at [1304, 17] on span "Back to editor" at bounding box center [1305, 16] width 57 height 10
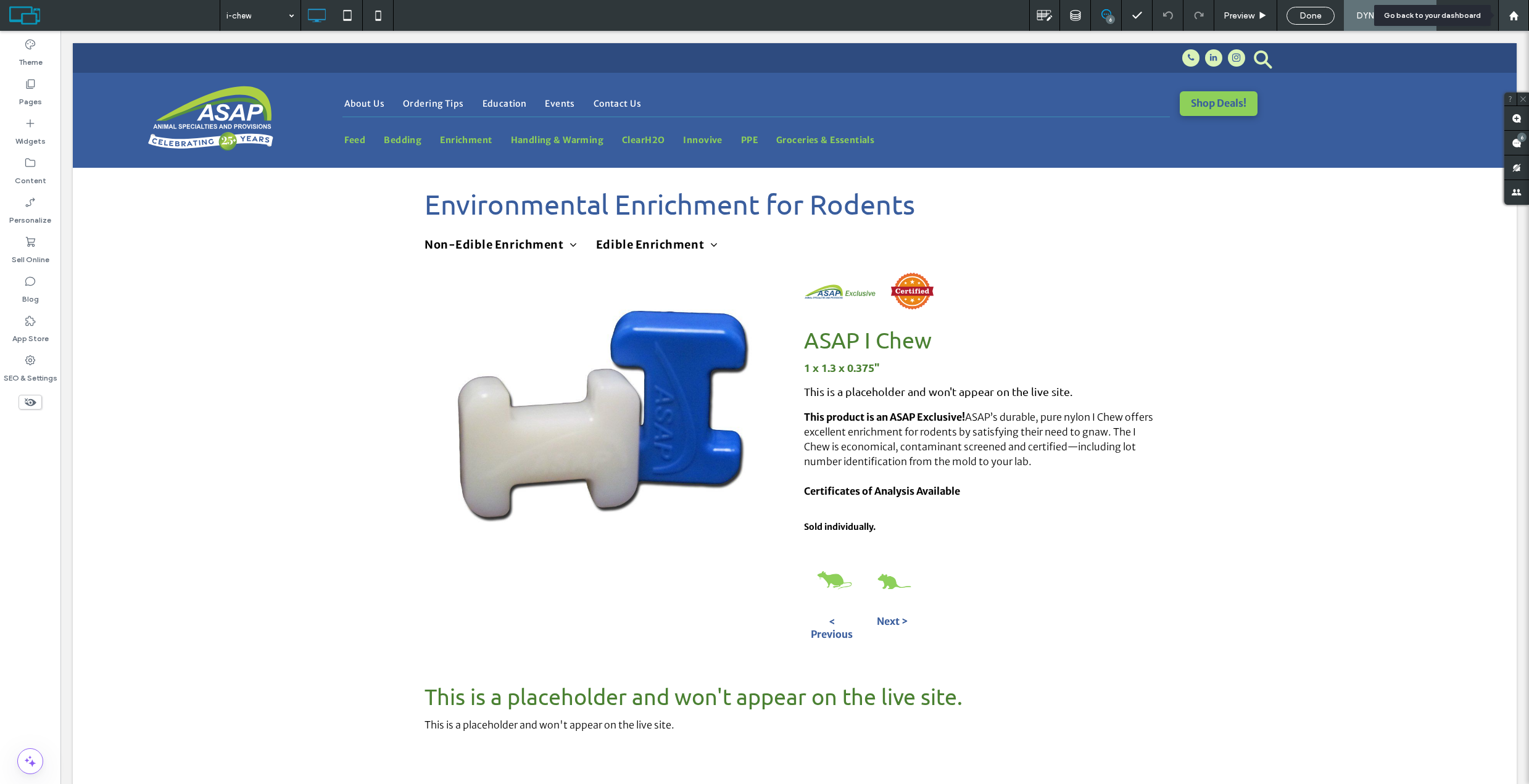
click at [1512, 20] on use at bounding box center [1513, 15] width 10 height 9
